Goal: Information Seeking & Learning: Learn about a topic

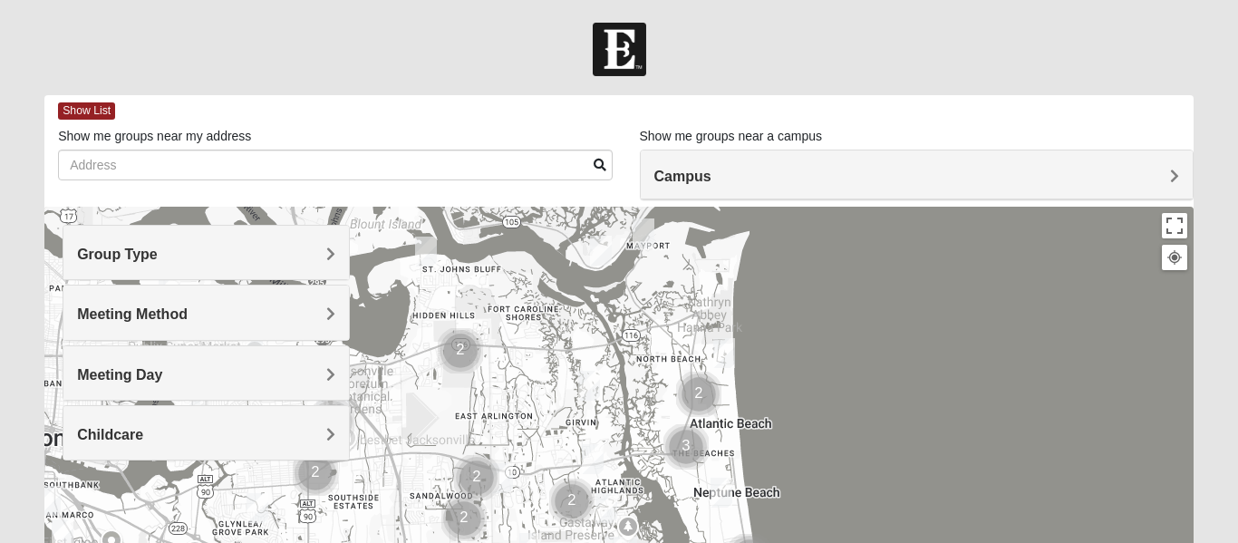
click at [292, 366] on h4 "Meeting Day" at bounding box center [206, 374] width 258 height 17
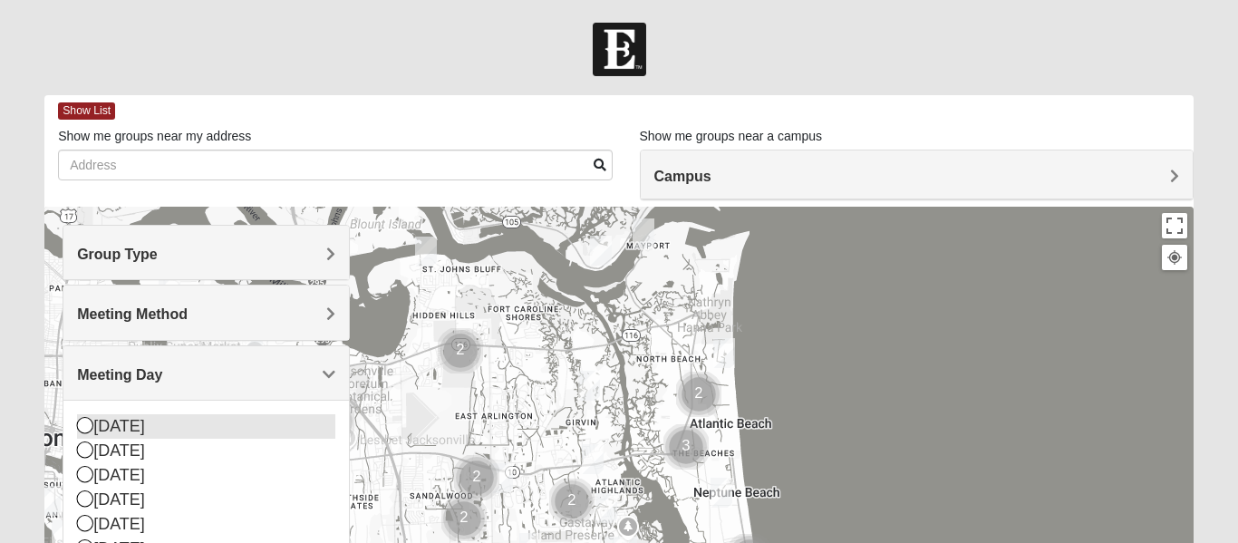
click at [79, 425] on icon at bounding box center [85, 425] width 16 height 16
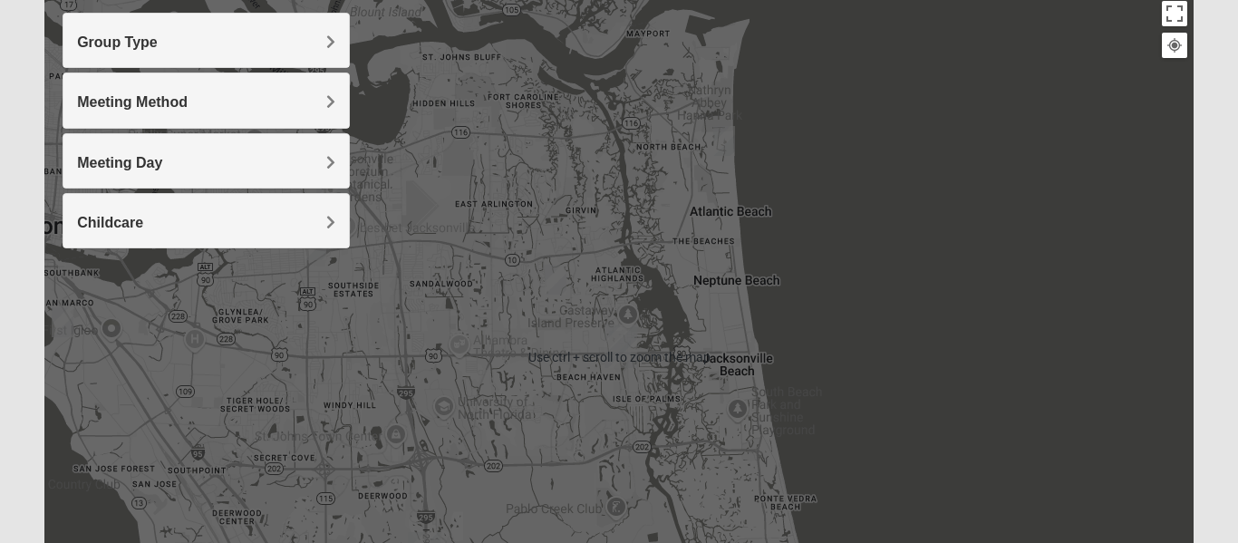
scroll to position [208, 0]
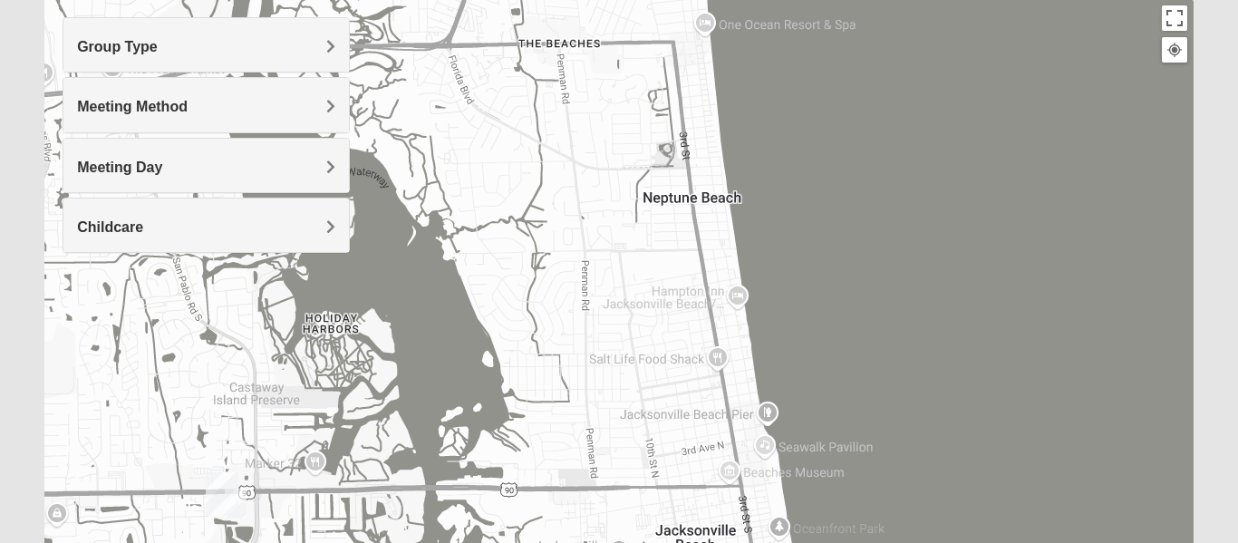
drag, startPoint x: 829, startPoint y: 370, endPoint x: 875, endPoint y: 62, distance: 311.7
click at [875, 62] on div at bounding box center [619, 361] width 1150 height 725
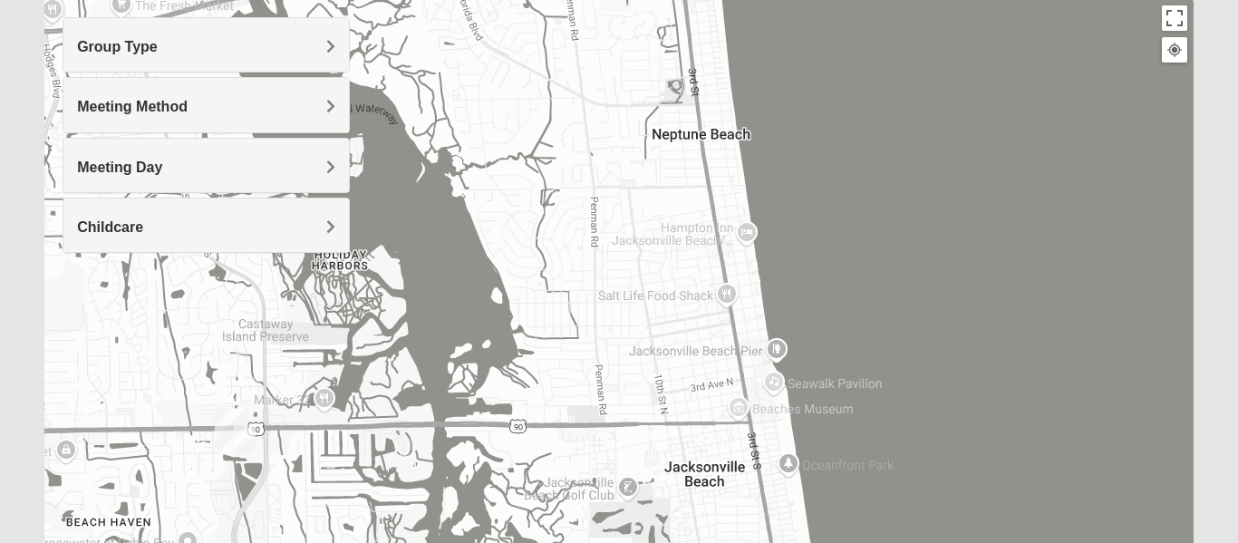
drag, startPoint x: 839, startPoint y: 259, endPoint x: 849, endPoint y: 194, distance: 66.0
click at [849, 194] on div at bounding box center [619, 361] width 1150 height 725
click at [202, 156] on div "Meeting Day" at bounding box center [206, 165] width 286 height 53
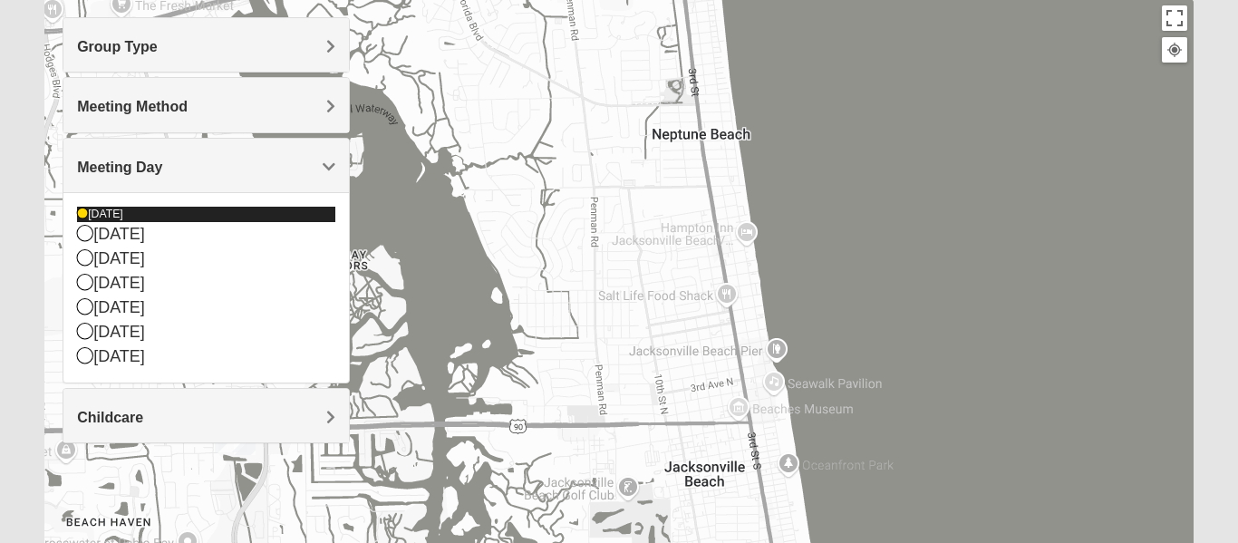
click at [79, 213] on icon at bounding box center [82, 214] width 11 height 11
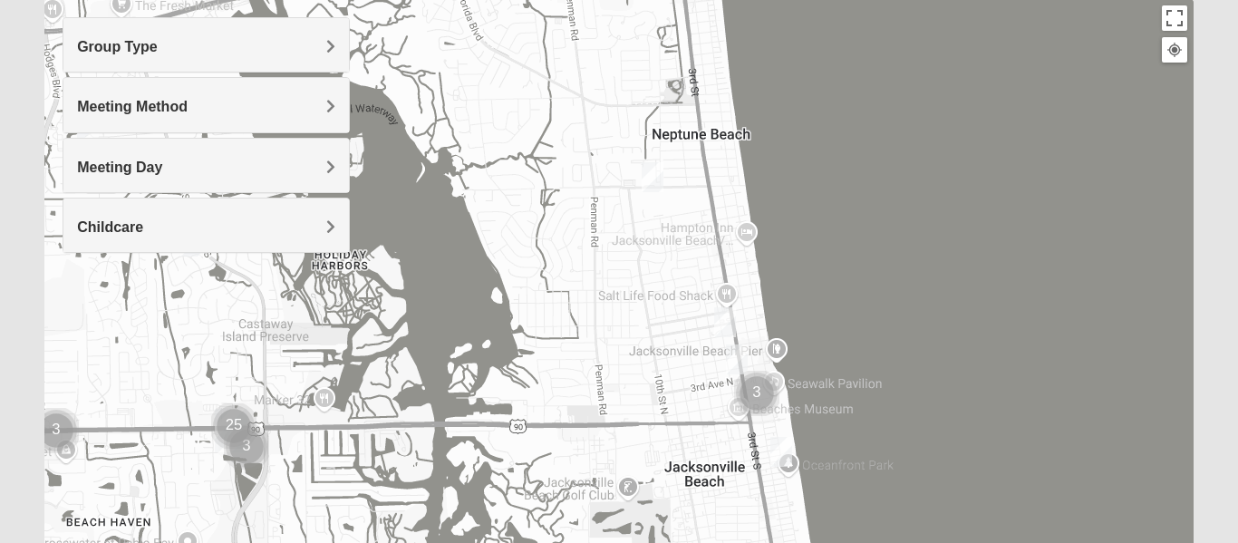
click at [725, 325] on img "Womens Clifton 32250" at bounding box center [725, 322] width 36 height 44
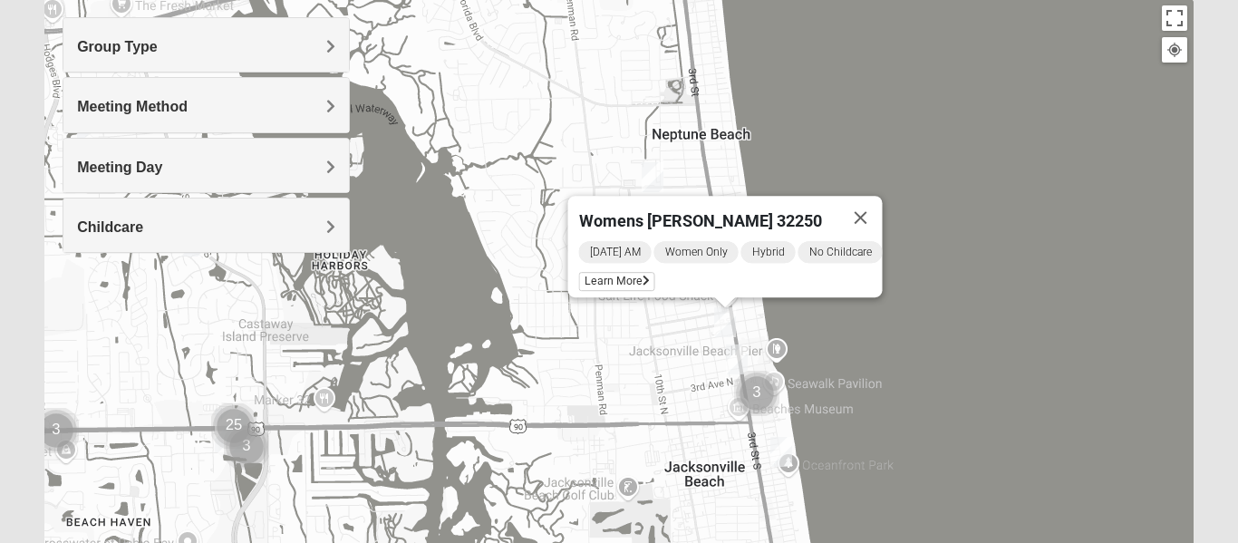
click at [736, 364] on img "Cluster of 3 groups" at bounding box center [757, 394] width 60 height 60
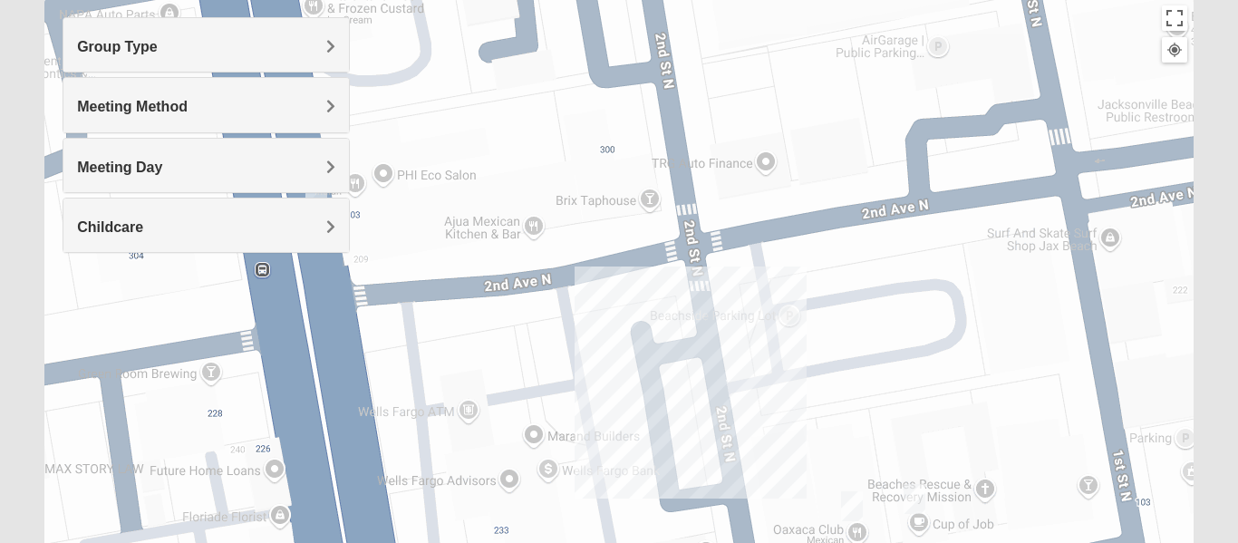
click at [910, 494] on img "Mens McLauchlan 32250" at bounding box center [915, 499] width 36 height 44
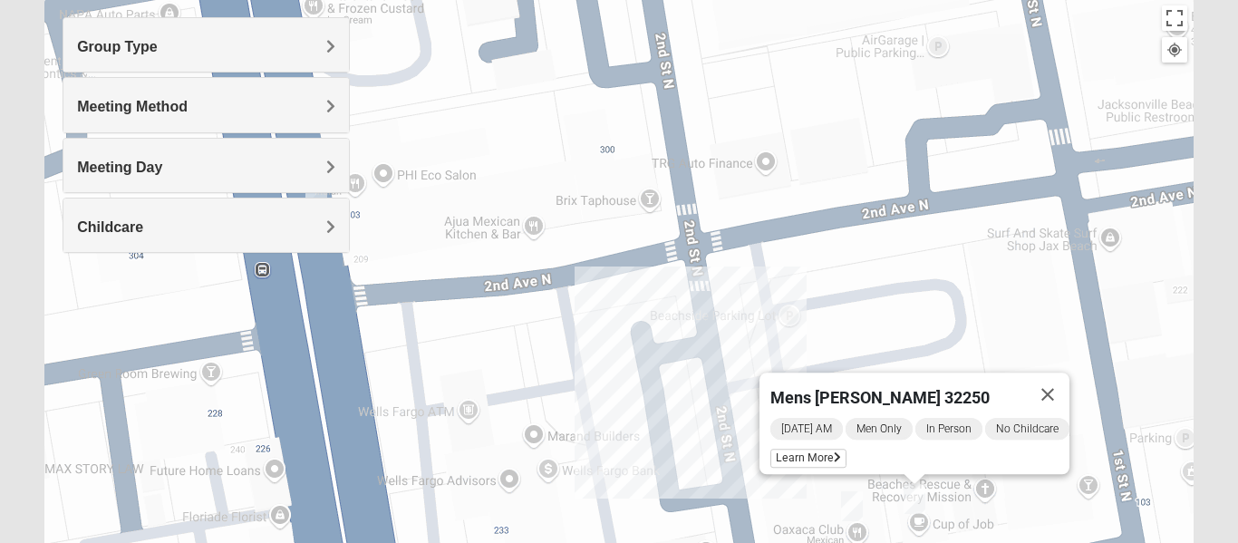
click at [855, 512] on img "Womens Sparkman/Flautt 32250" at bounding box center [852, 506] width 36 height 44
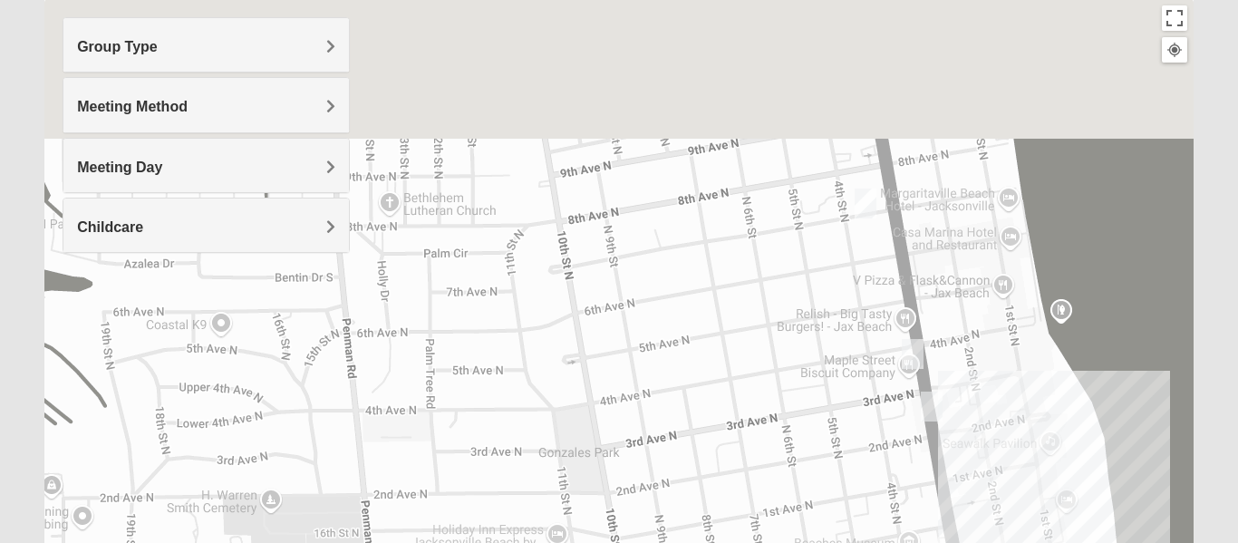
drag, startPoint x: 644, startPoint y: 136, endPoint x: 690, endPoint y: 464, distance: 331.4
click at [690, 464] on div at bounding box center [619, 361] width 1150 height 725
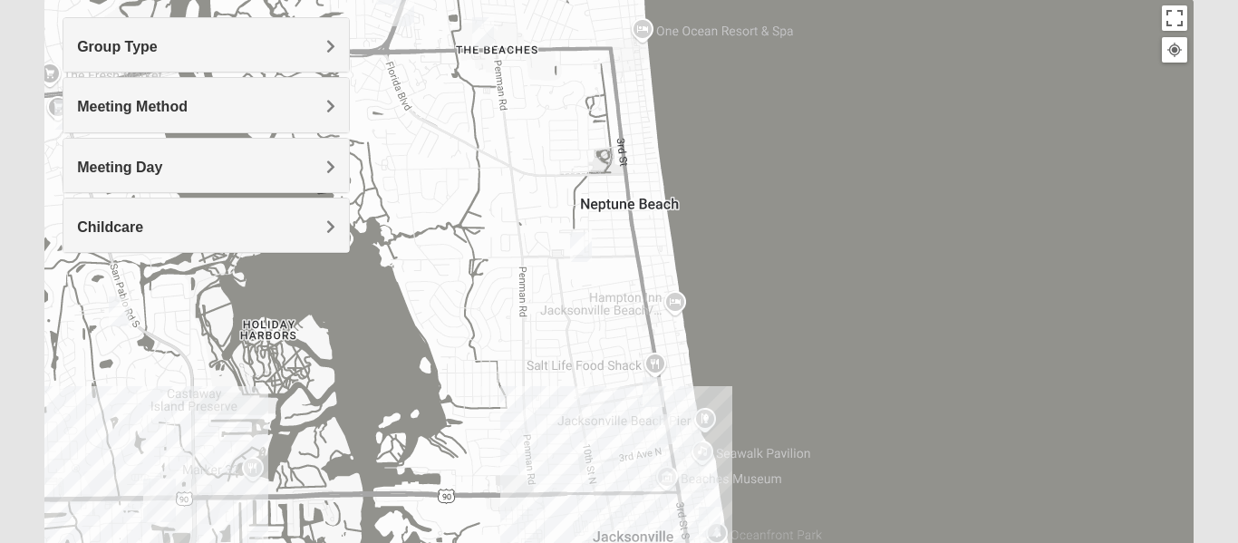
drag, startPoint x: 426, startPoint y: 139, endPoint x: 468, endPoint y: 264, distance: 131.9
click at [468, 264] on div at bounding box center [619, 361] width 1150 height 725
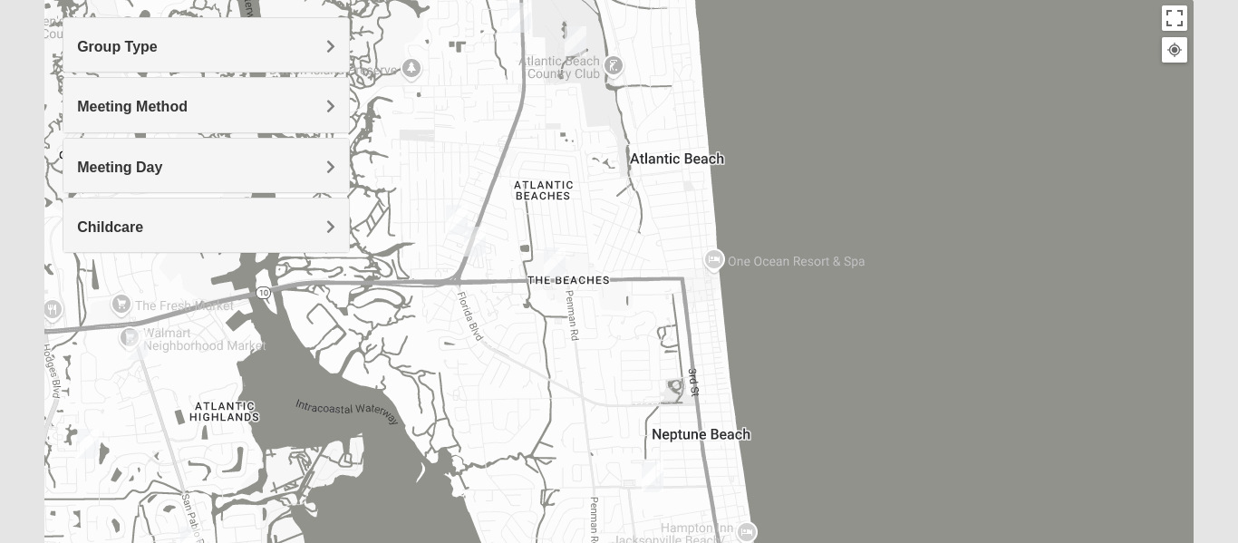
drag, startPoint x: 461, startPoint y: 121, endPoint x: 534, endPoint y: 356, distance: 246.9
click at [534, 356] on div at bounding box center [619, 361] width 1150 height 725
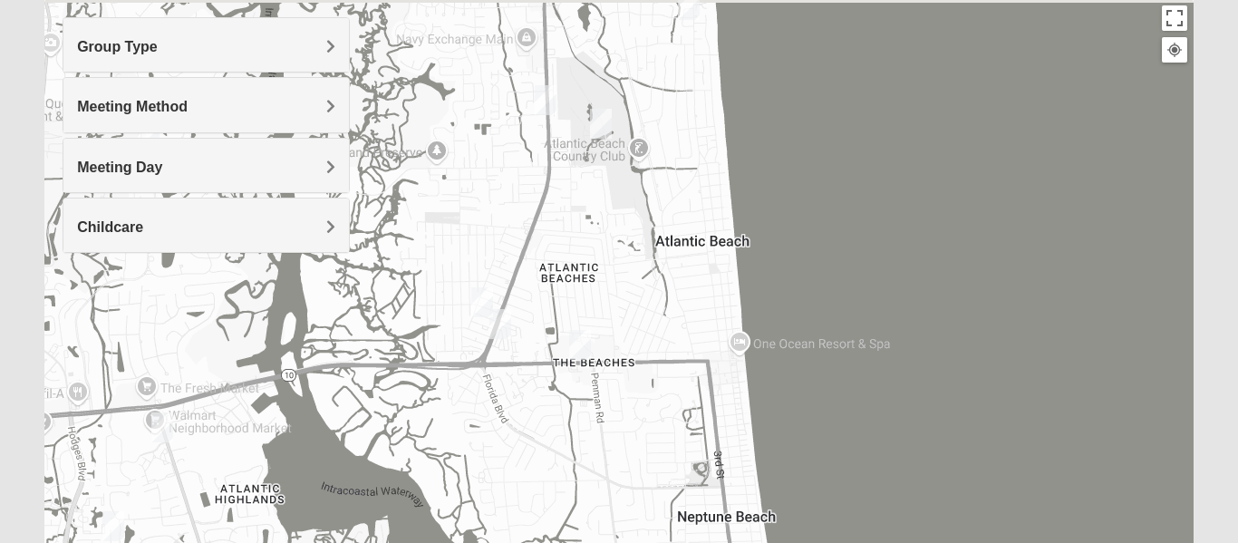
drag, startPoint x: 478, startPoint y: 138, endPoint x: 506, endPoint y: 232, distance: 98.4
click at [506, 232] on div at bounding box center [619, 361] width 1150 height 725
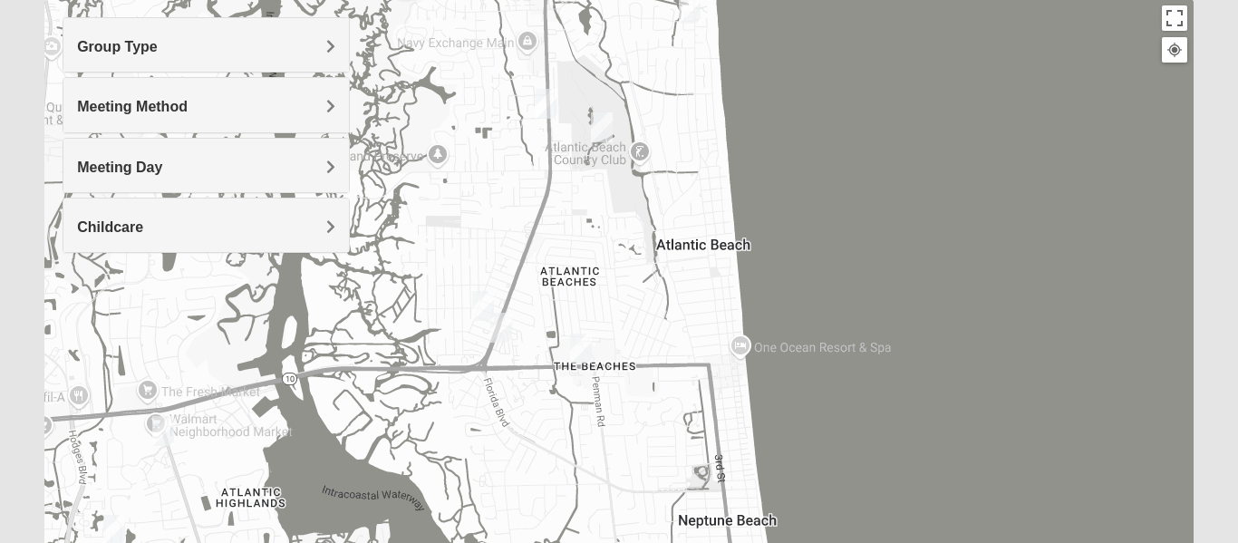
click at [545, 106] on img "Mens McCann 32233" at bounding box center [547, 104] width 36 height 44
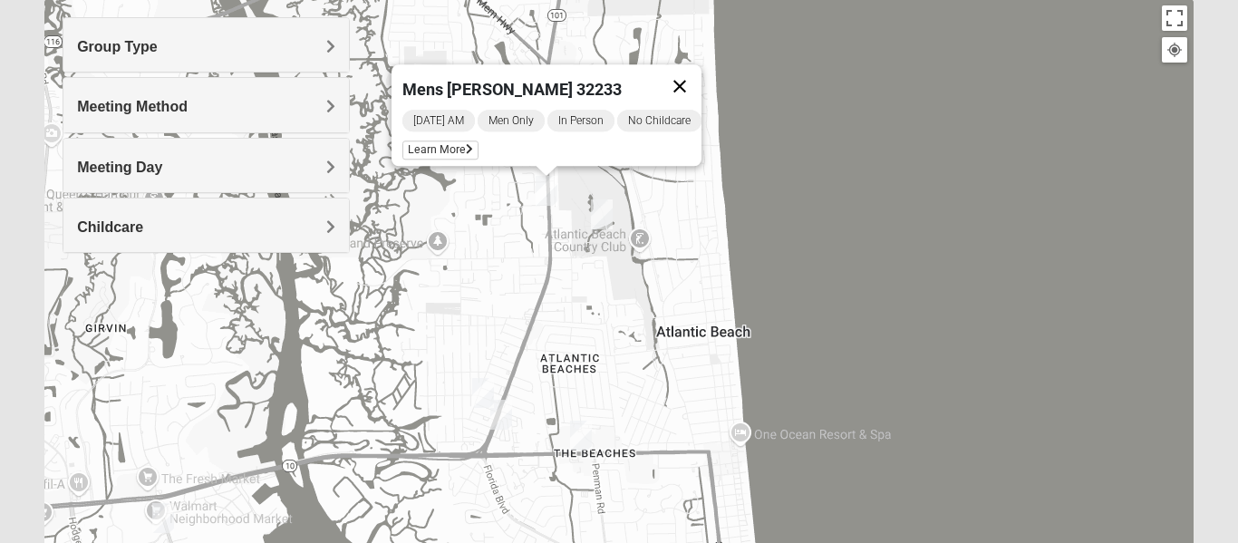
click at [690, 74] on button "Close" at bounding box center [680, 86] width 44 height 44
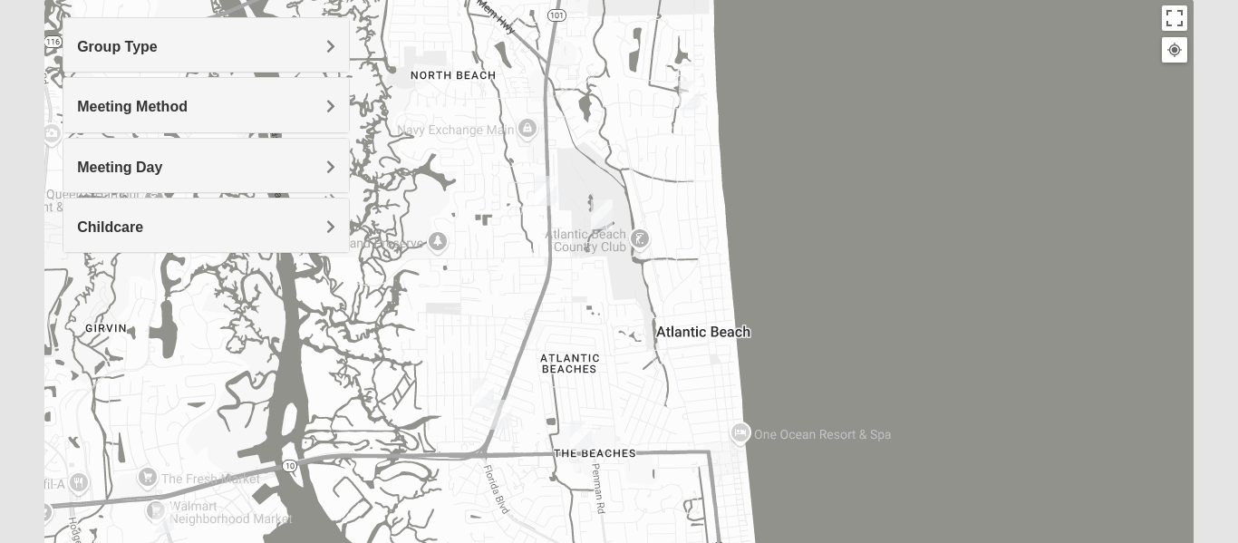
click at [482, 400] on img "Mens Boboc 32233" at bounding box center [483, 393] width 36 height 44
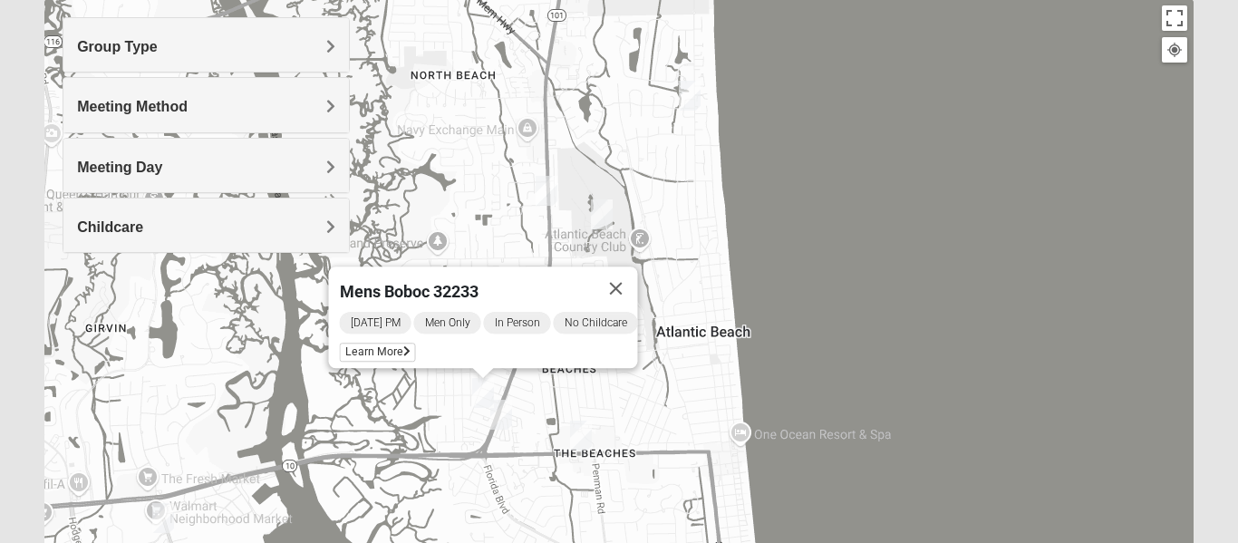
click at [595, 211] on img "Mixed Settembrini 32233" at bounding box center [602, 214] width 36 height 44
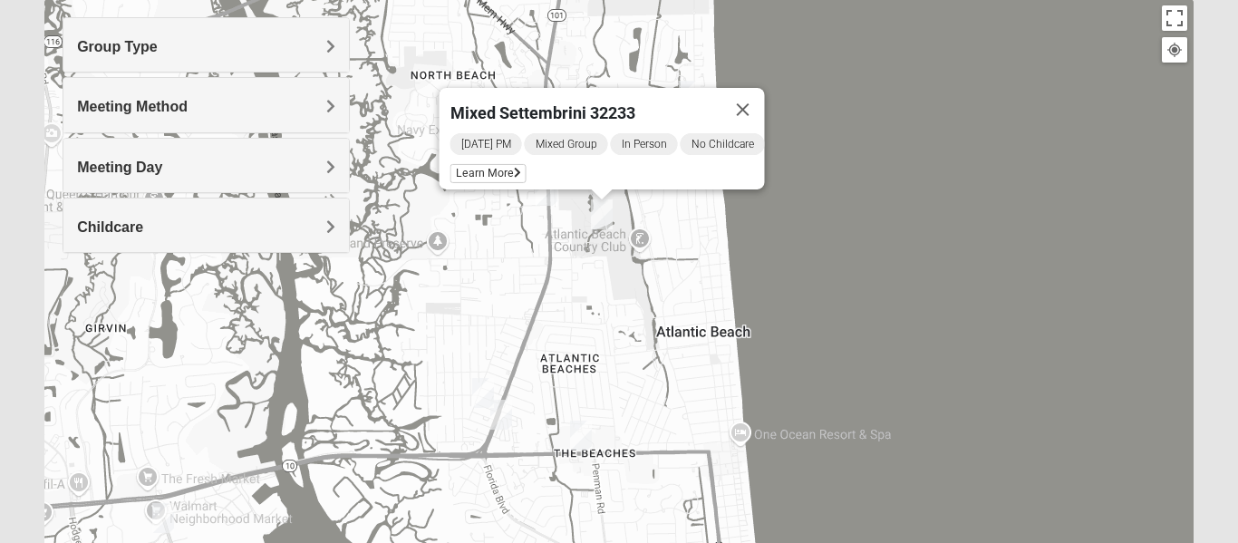
click at [286, 159] on h4 "Meeting Day" at bounding box center [206, 167] width 258 height 17
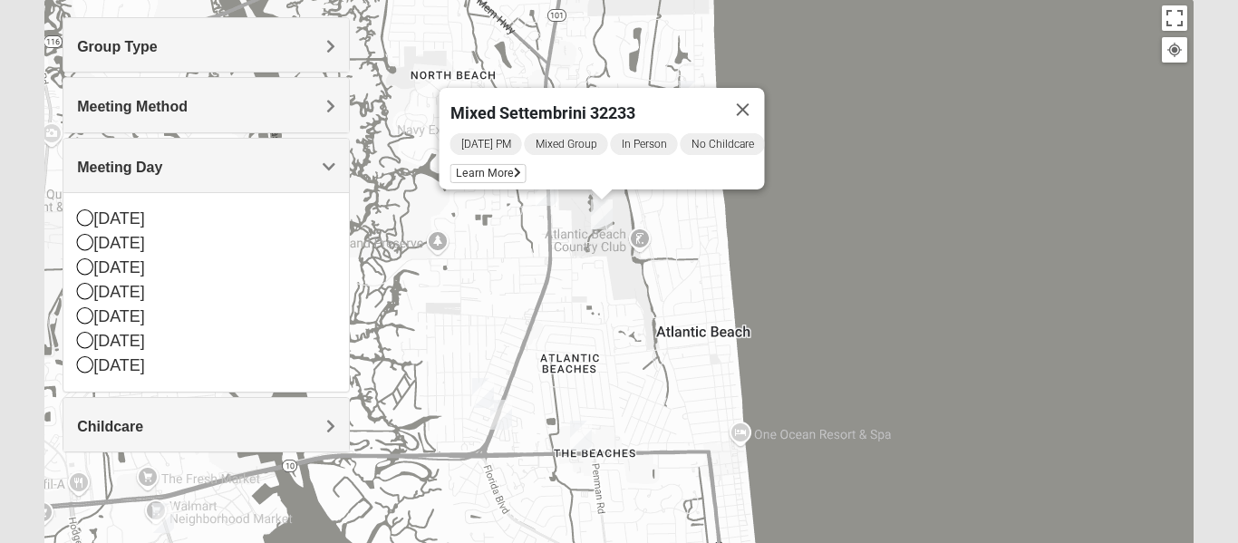
click at [286, 159] on h4 "Meeting Day" at bounding box center [206, 167] width 258 height 17
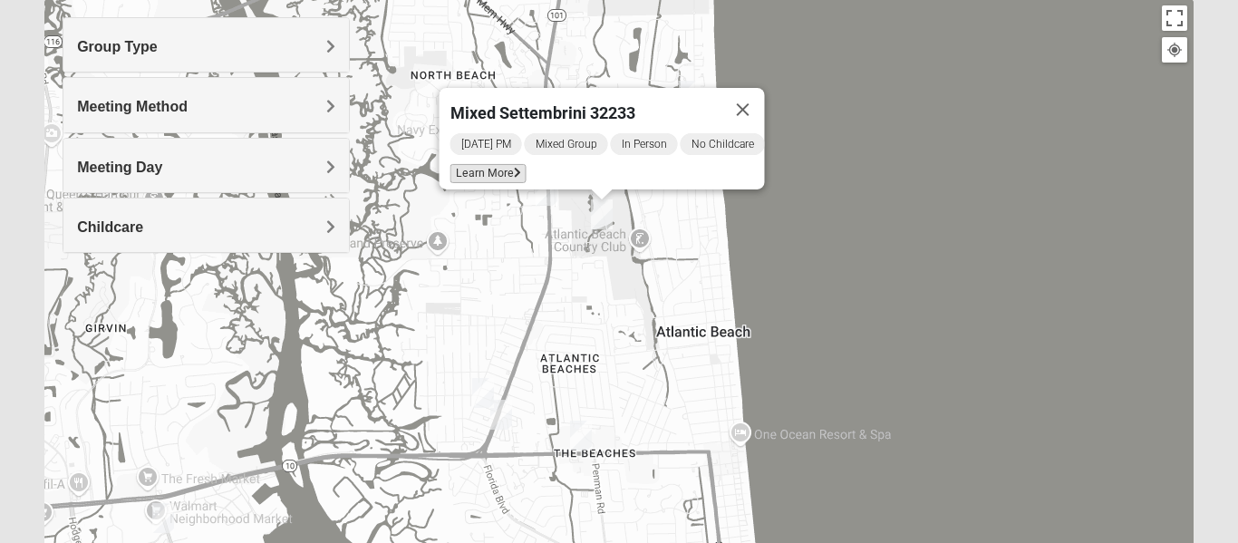
click at [490, 164] on span "Learn More" at bounding box center [489, 173] width 76 height 19
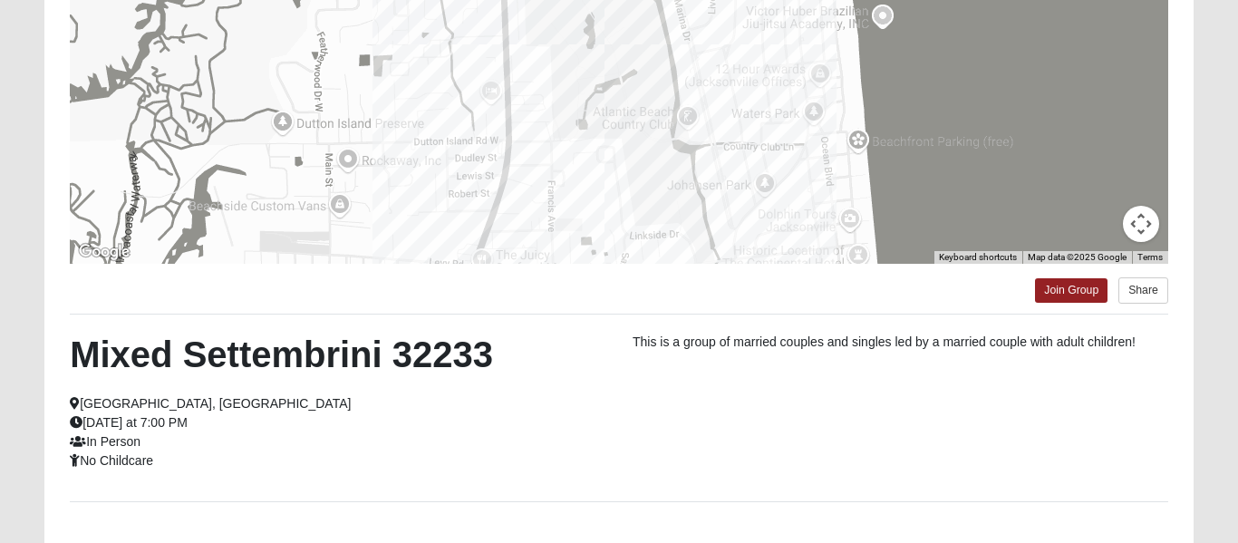
scroll to position [299, 0]
